Goal: Use online tool/utility: Utilize a website feature to perform a specific function

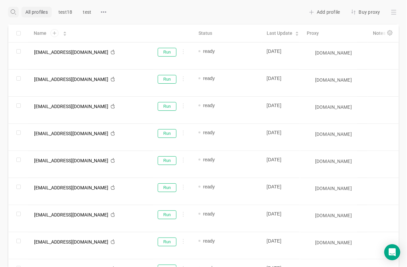
click at [12, 10] on icon at bounding box center [13, 12] width 4 height 4
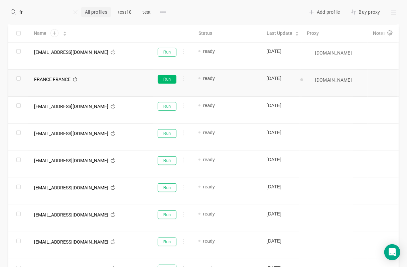
type input "fr"
click at [168, 79] on button "Run" at bounding box center [167, 79] width 19 height 9
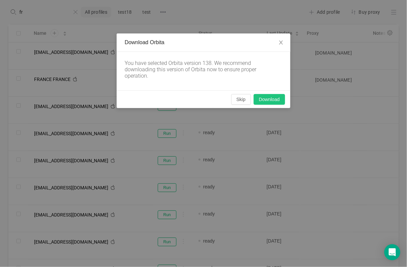
click at [271, 96] on button "Download" at bounding box center [269, 99] width 31 height 11
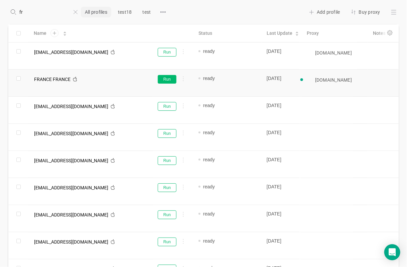
click at [164, 80] on button "Run" at bounding box center [167, 79] width 19 height 9
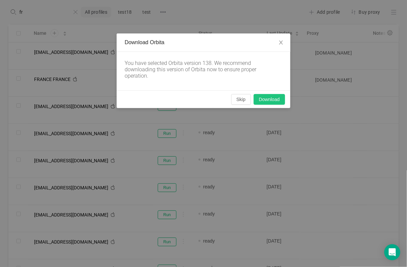
click at [259, 99] on button "Download" at bounding box center [269, 99] width 31 height 11
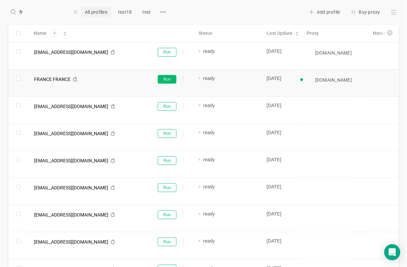
click at [171, 79] on button "Run" at bounding box center [167, 79] width 19 height 9
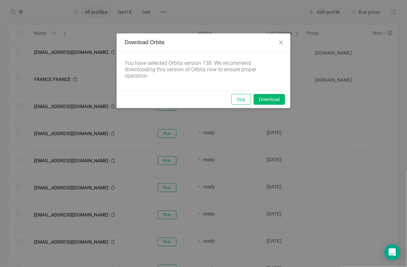
click at [237, 98] on button "Skip" at bounding box center [241, 99] width 20 height 11
